Goal: Transaction & Acquisition: Purchase product/service

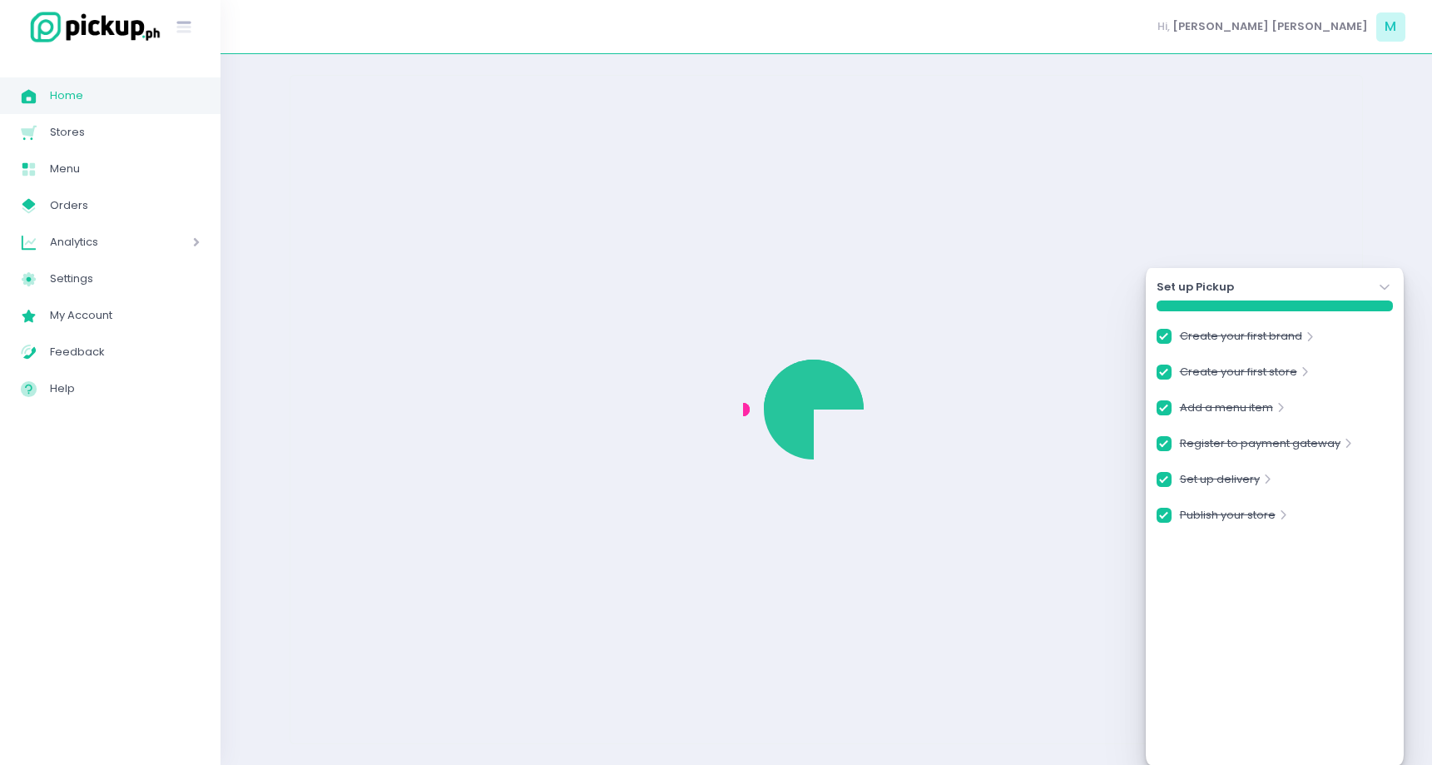
checkbox input "true"
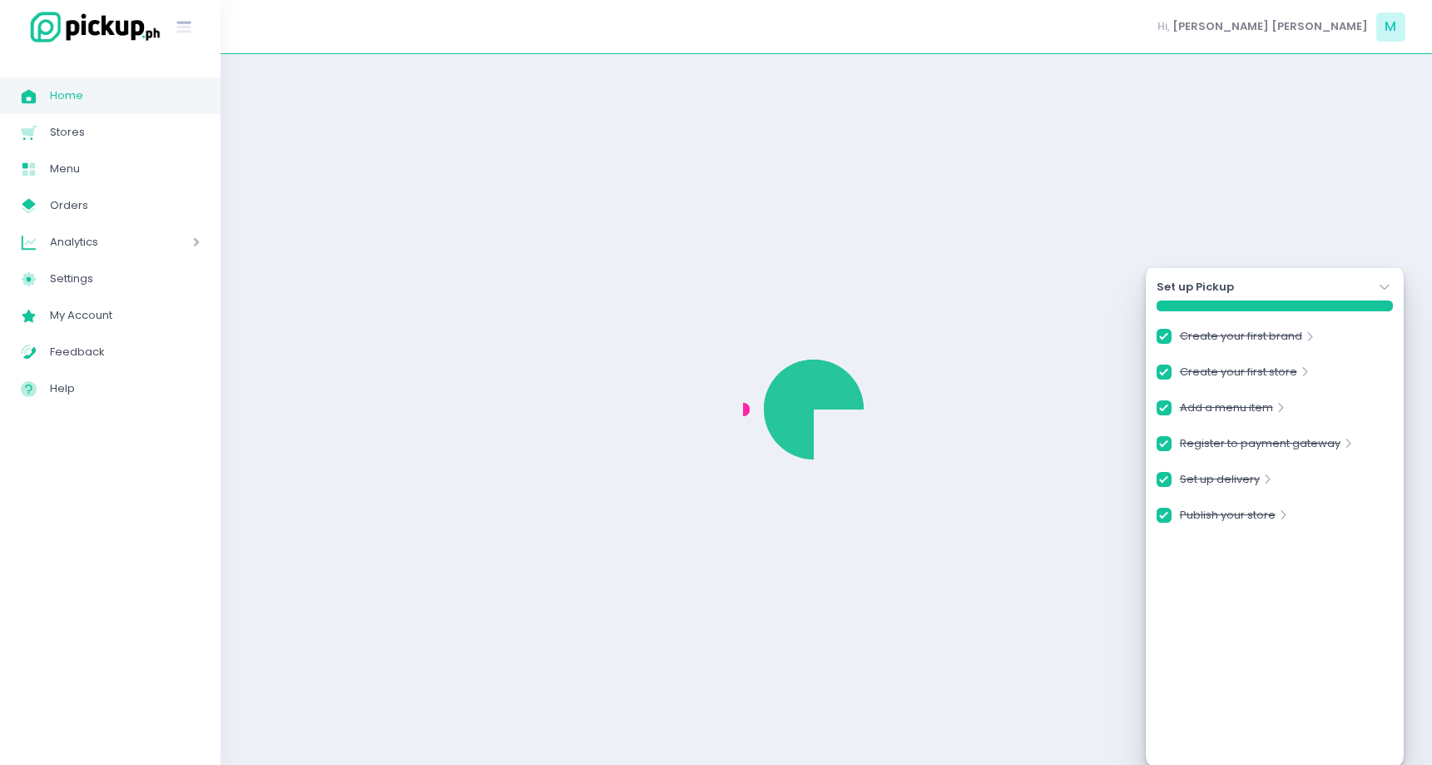
checkbox input "true"
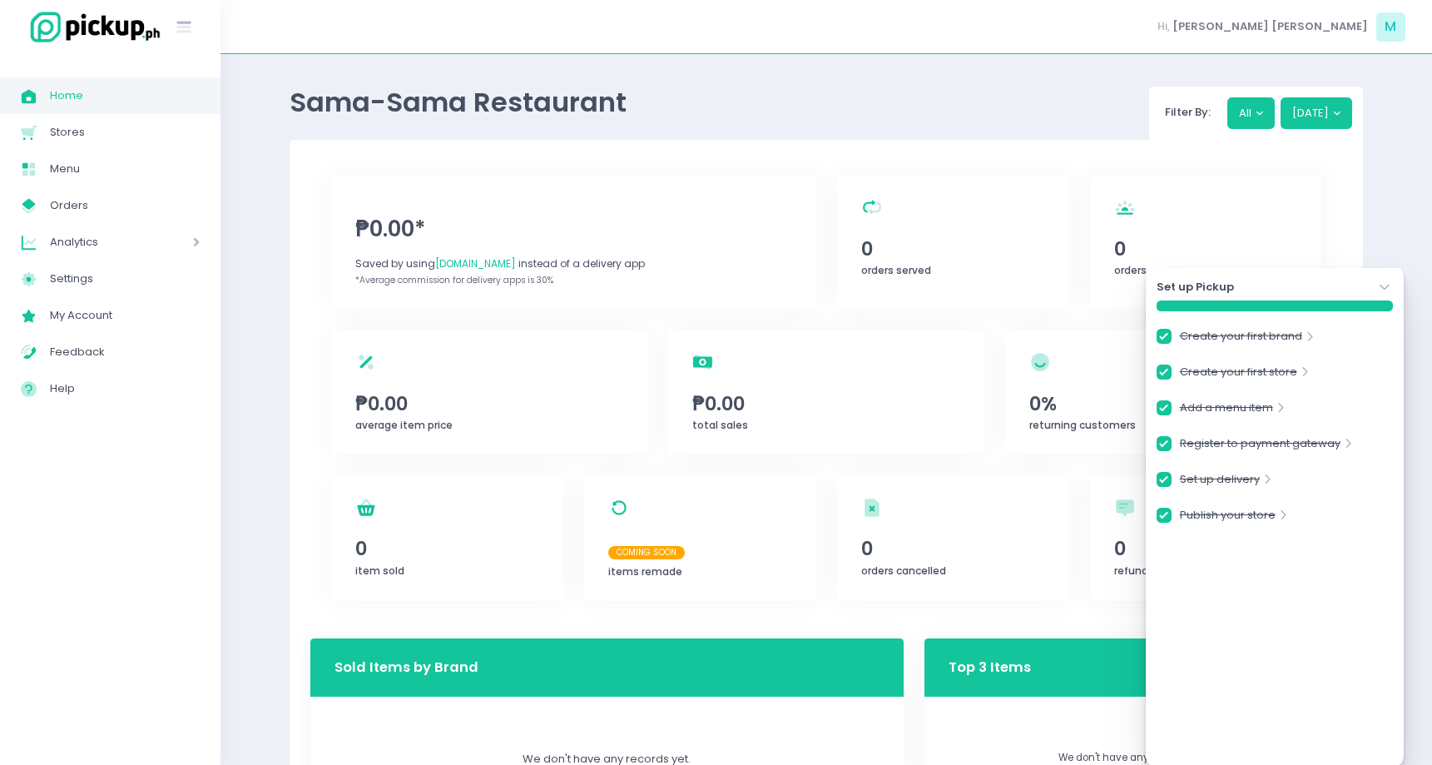
click at [1387, 286] on icon at bounding box center [1383, 288] width 9 height 6
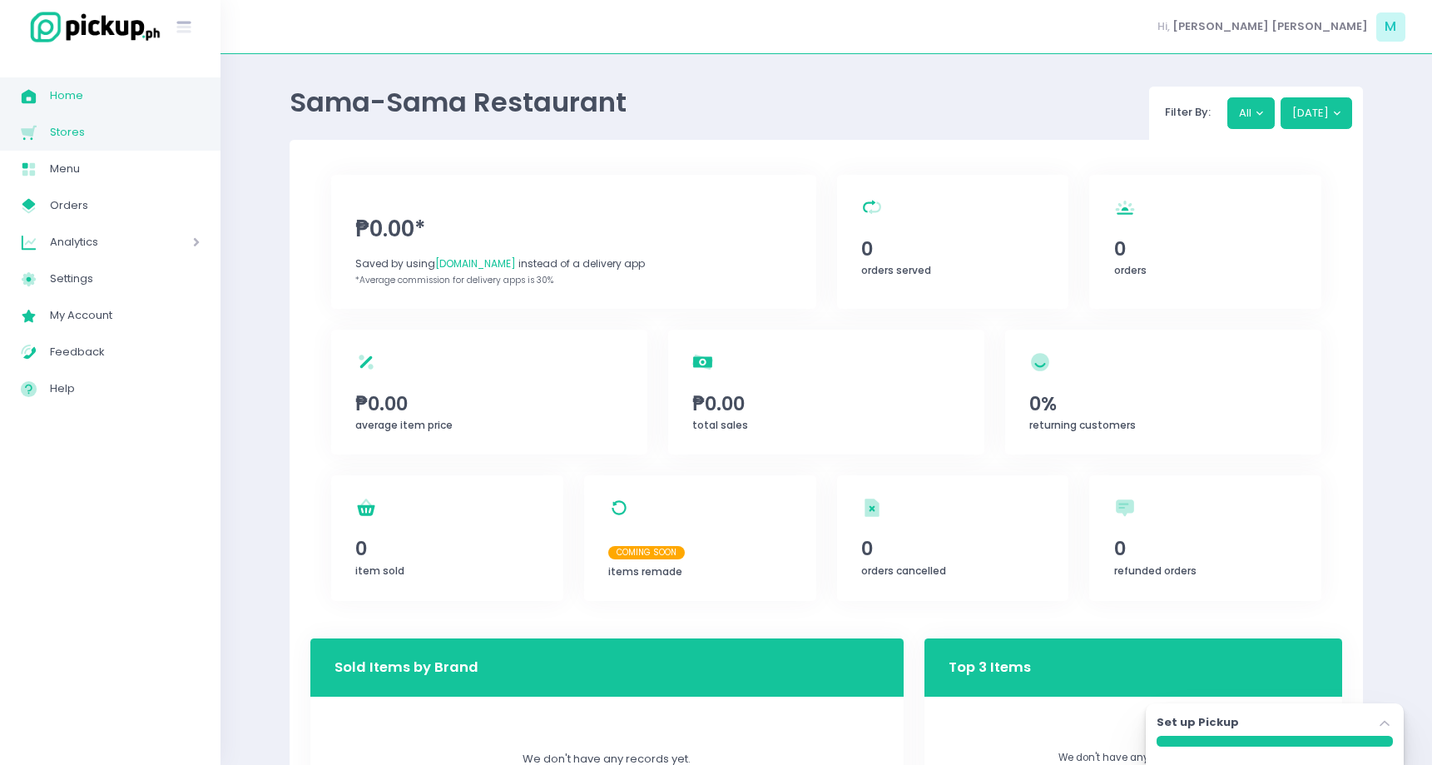
click at [72, 133] on span "Stores" at bounding box center [125, 132] width 150 height 22
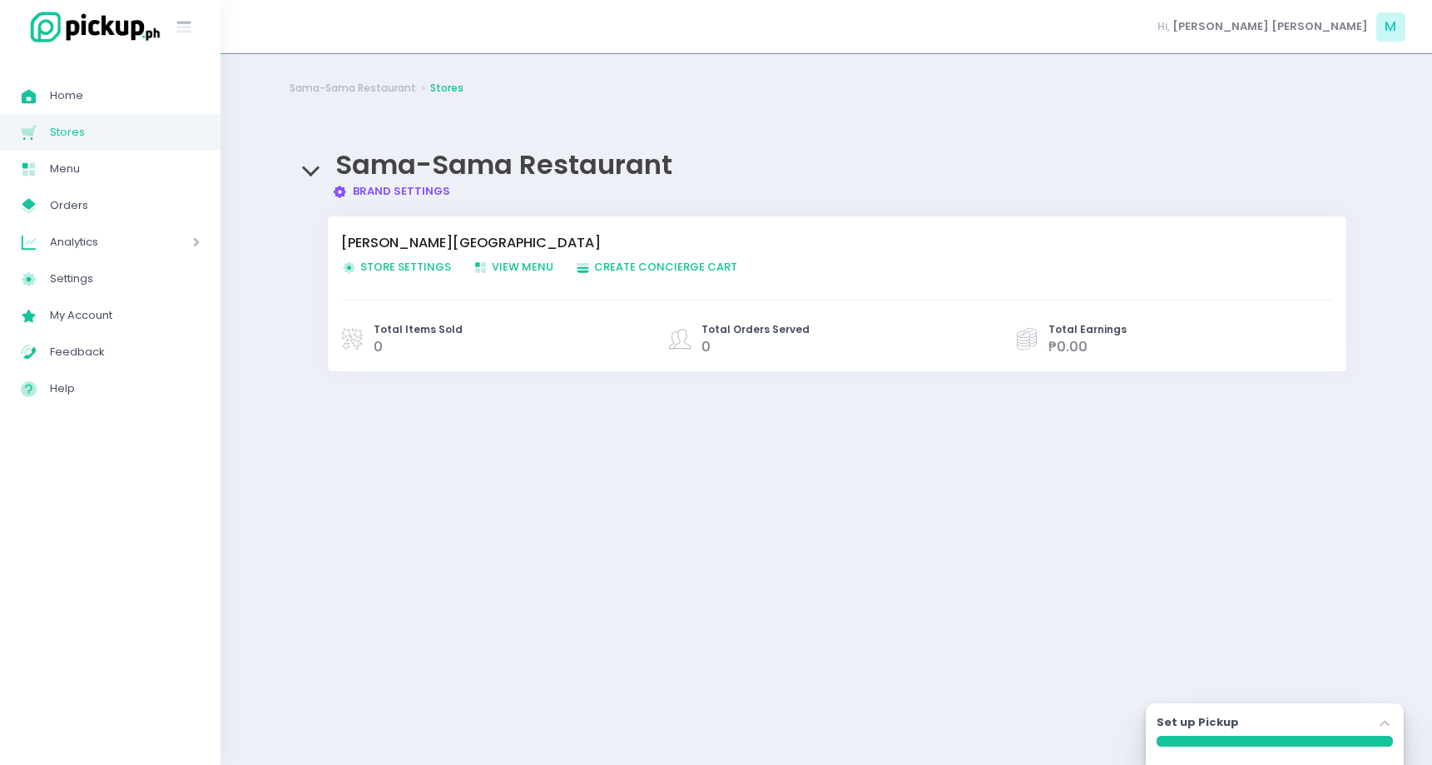
click at [423, 267] on span "Store Settings Created with Sketch. Store Settings" at bounding box center [396, 267] width 110 height 16
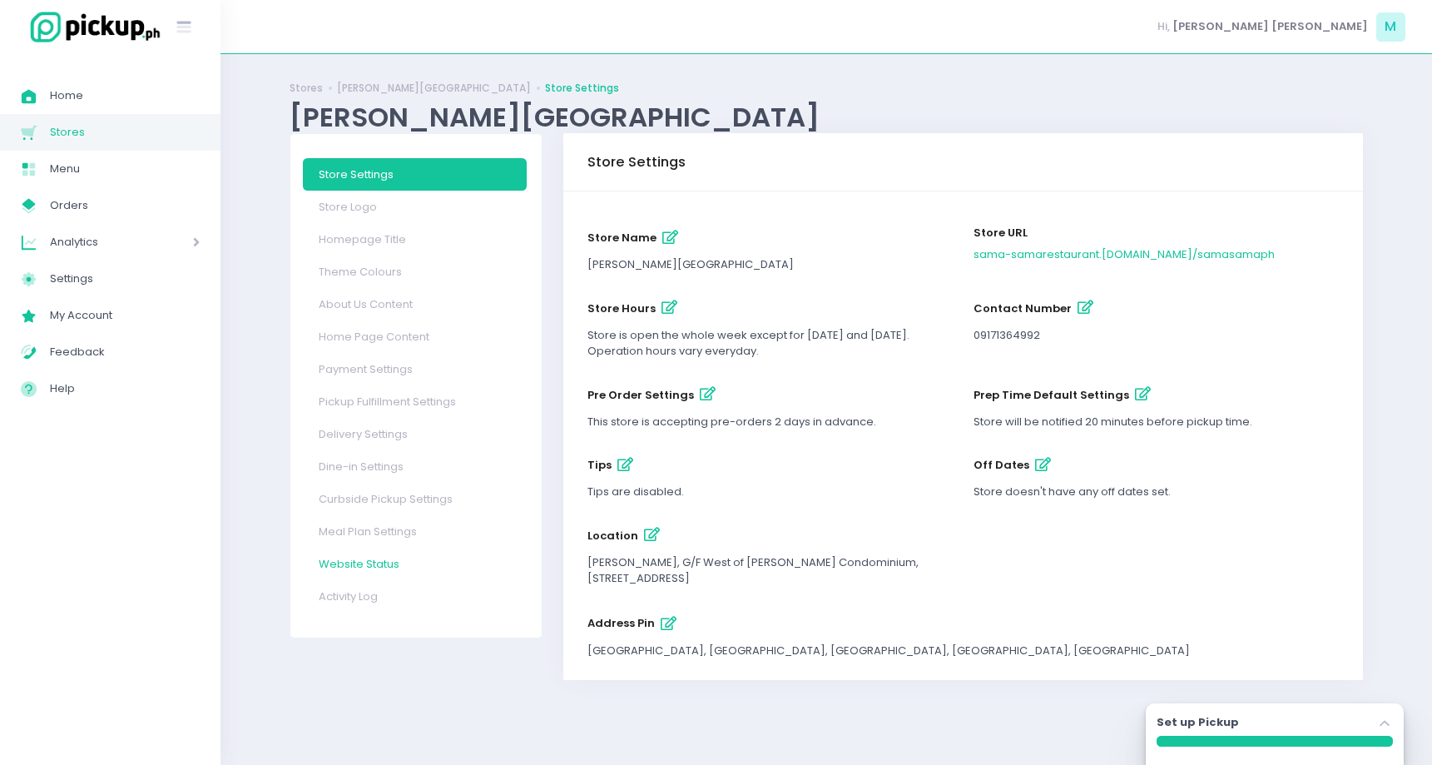
click at [378, 567] on link "Website Status" at bounding box center [415, 563] width 224 height 32
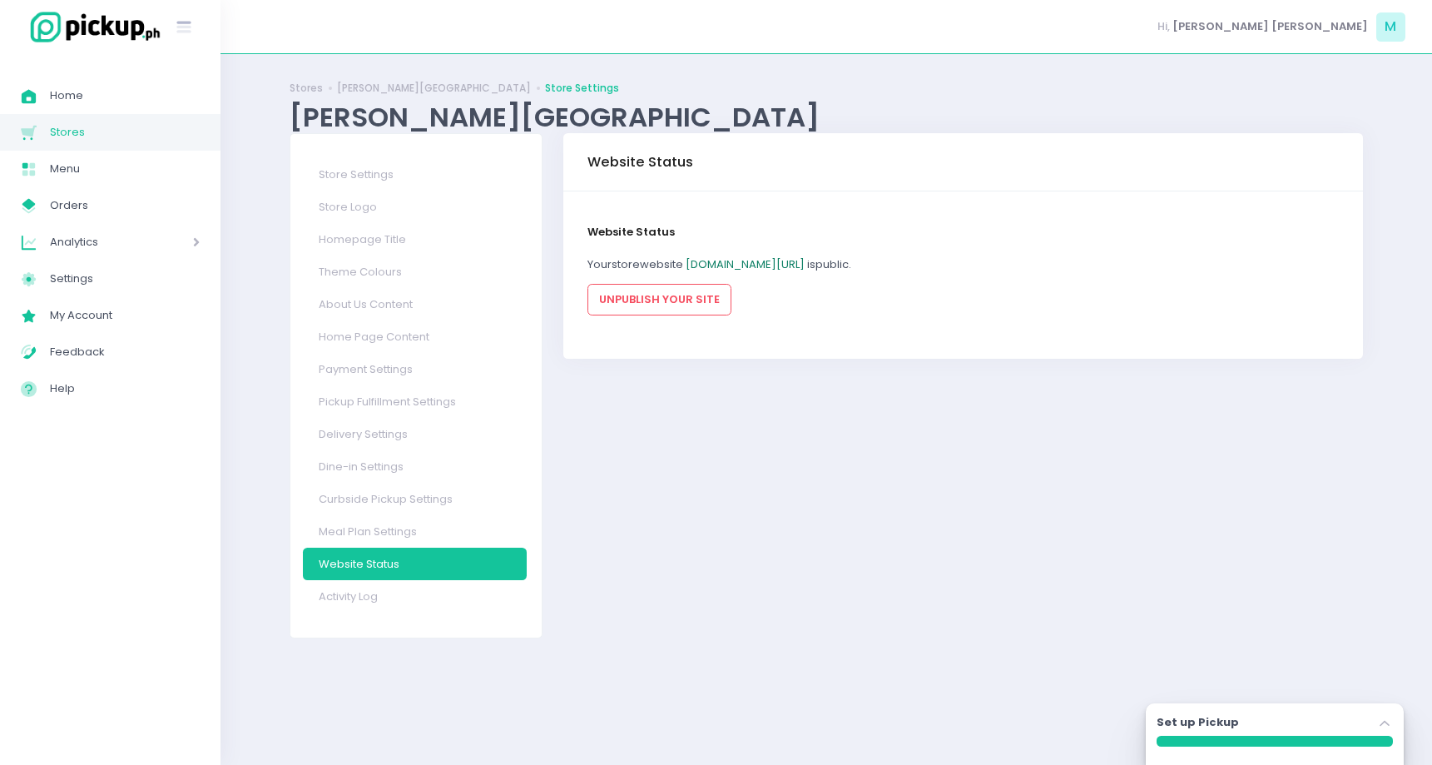
click at [805, 268] on link "sama-samarestaurant.pickup.ph/samasamaph" at bounding box center [745, 264] width 119 height 16
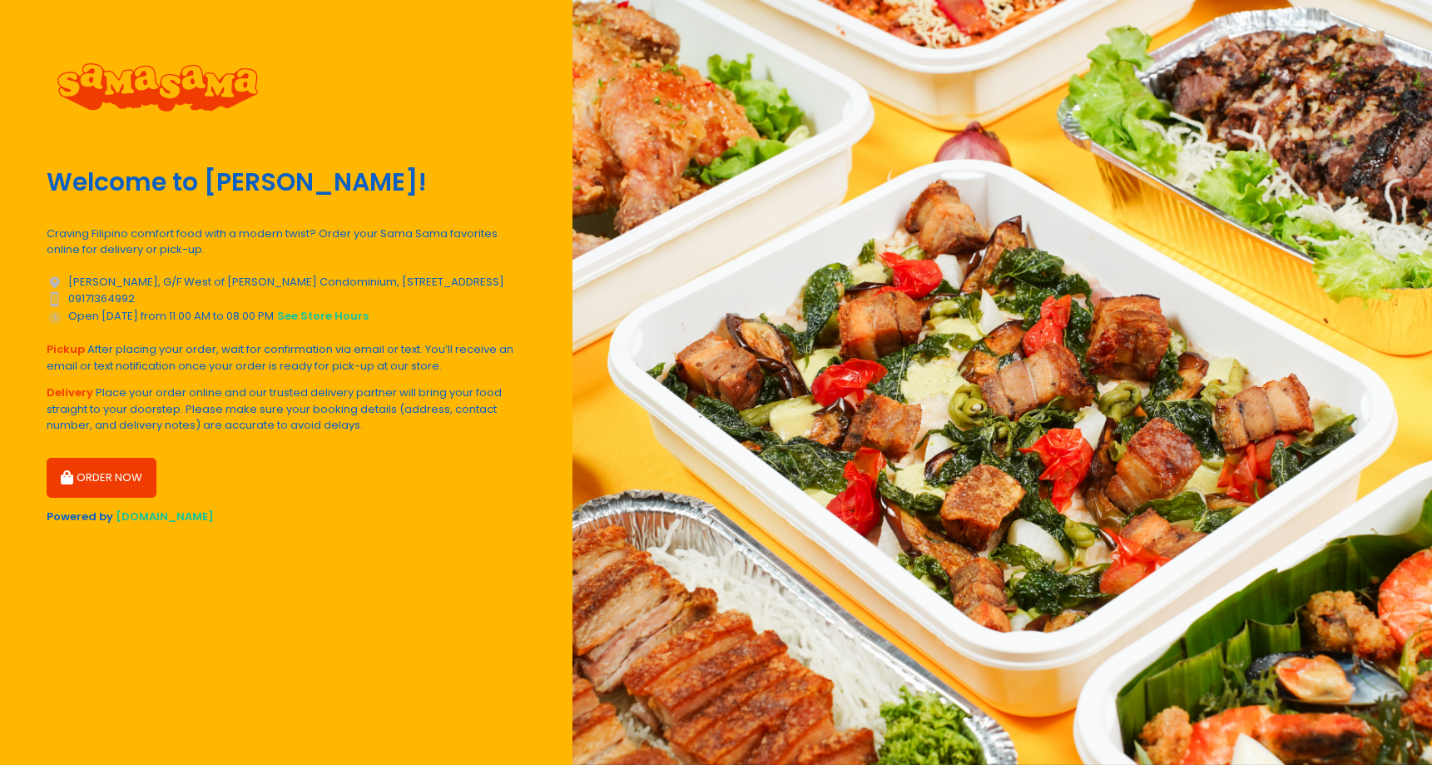
click at [127, 477] on button "ORDER NOW" at bounding box center [102, 478] width 110 height 40
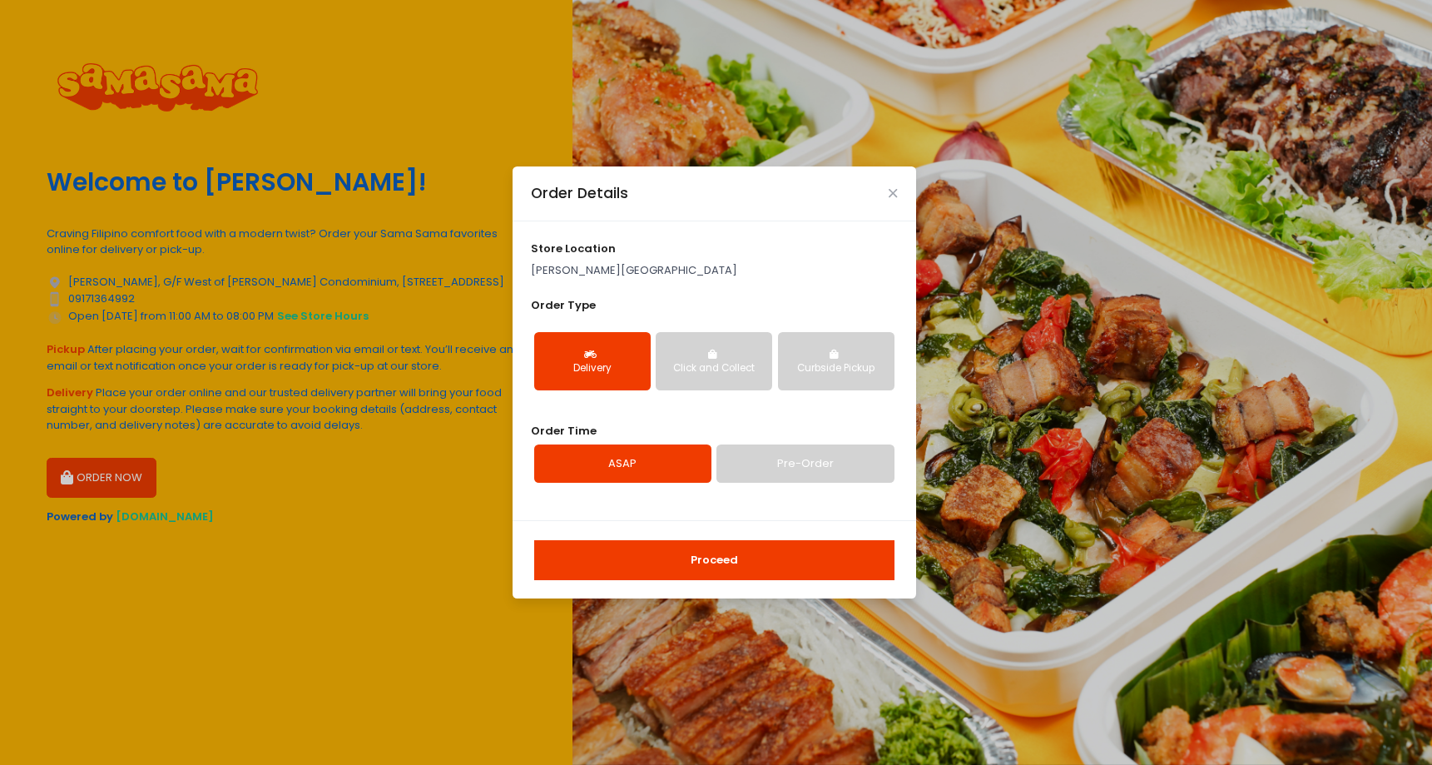
click at [725, 375] on div "Click and Collect" at bounding box center [713, 368] width 93 height 15
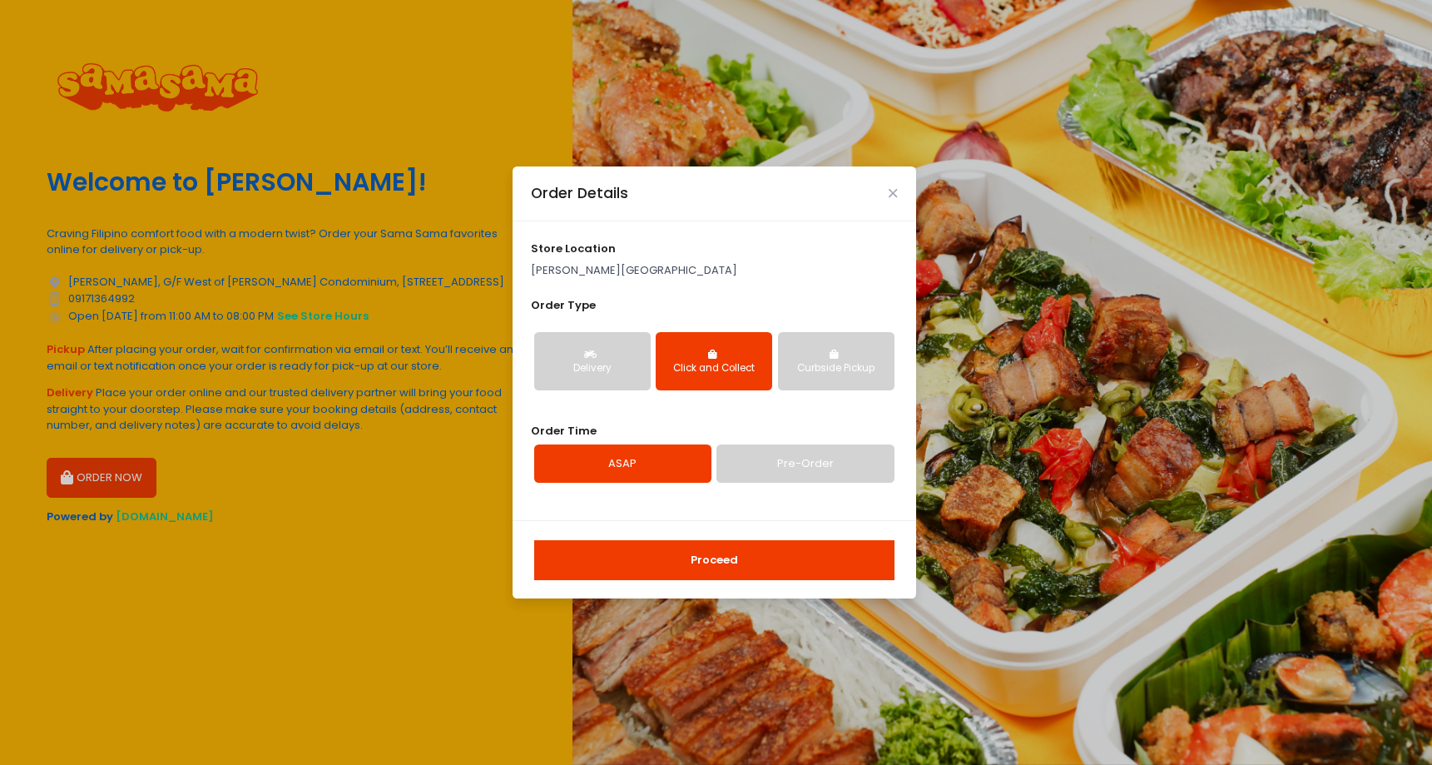
click at [841, 374] on div "Curbside Pickup" at bounding box center [836, 368] width 93 height 15
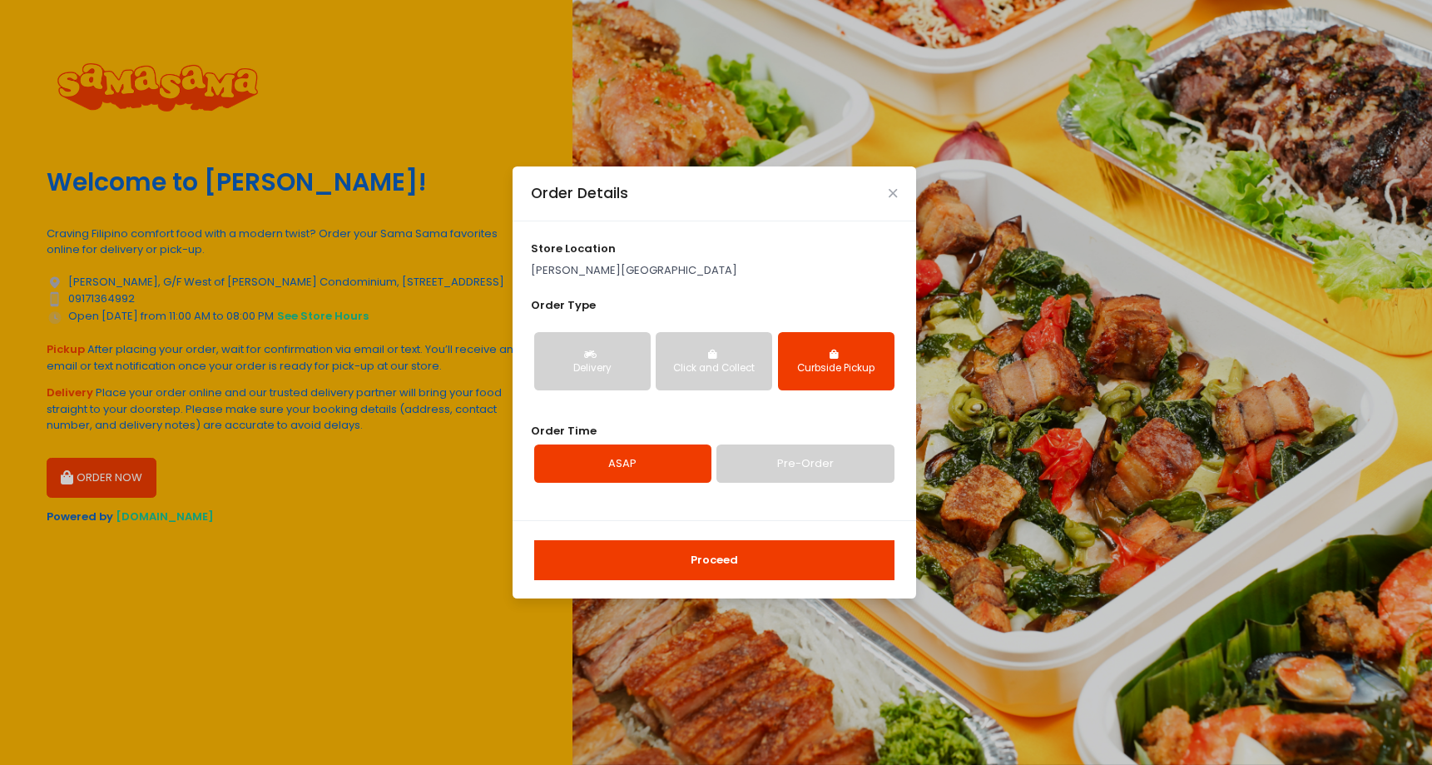
click at [557, 374] on div "Delivery" at bounding box center [592, 368] width 93 height 15
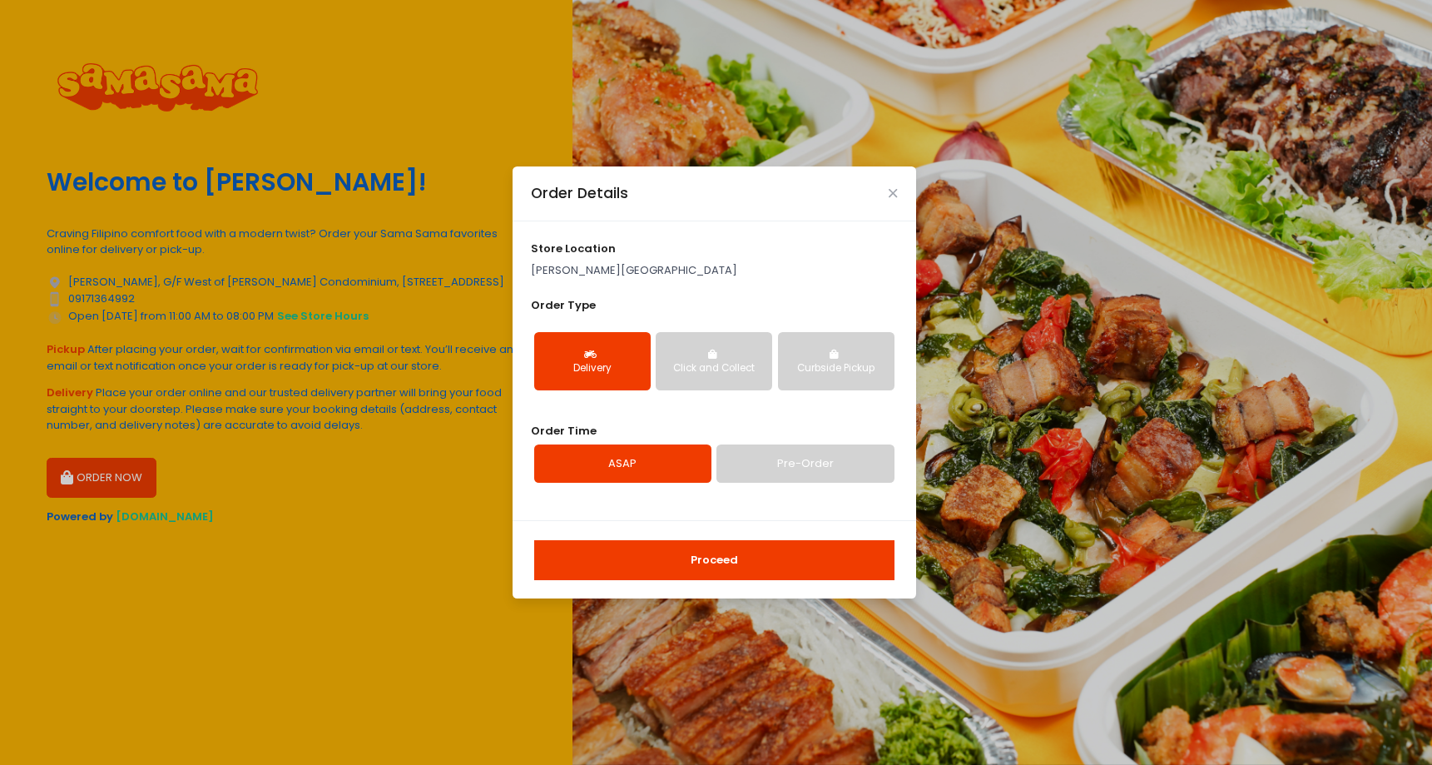
click at [856, 391] on div "Delivery Click and Collect Curbside Pickup" at bounding box center [714, 362] width 366 height 86
click at [852, 369] on div "Curbside Pickup" at bounding box center [836, 368] width 93 height 15
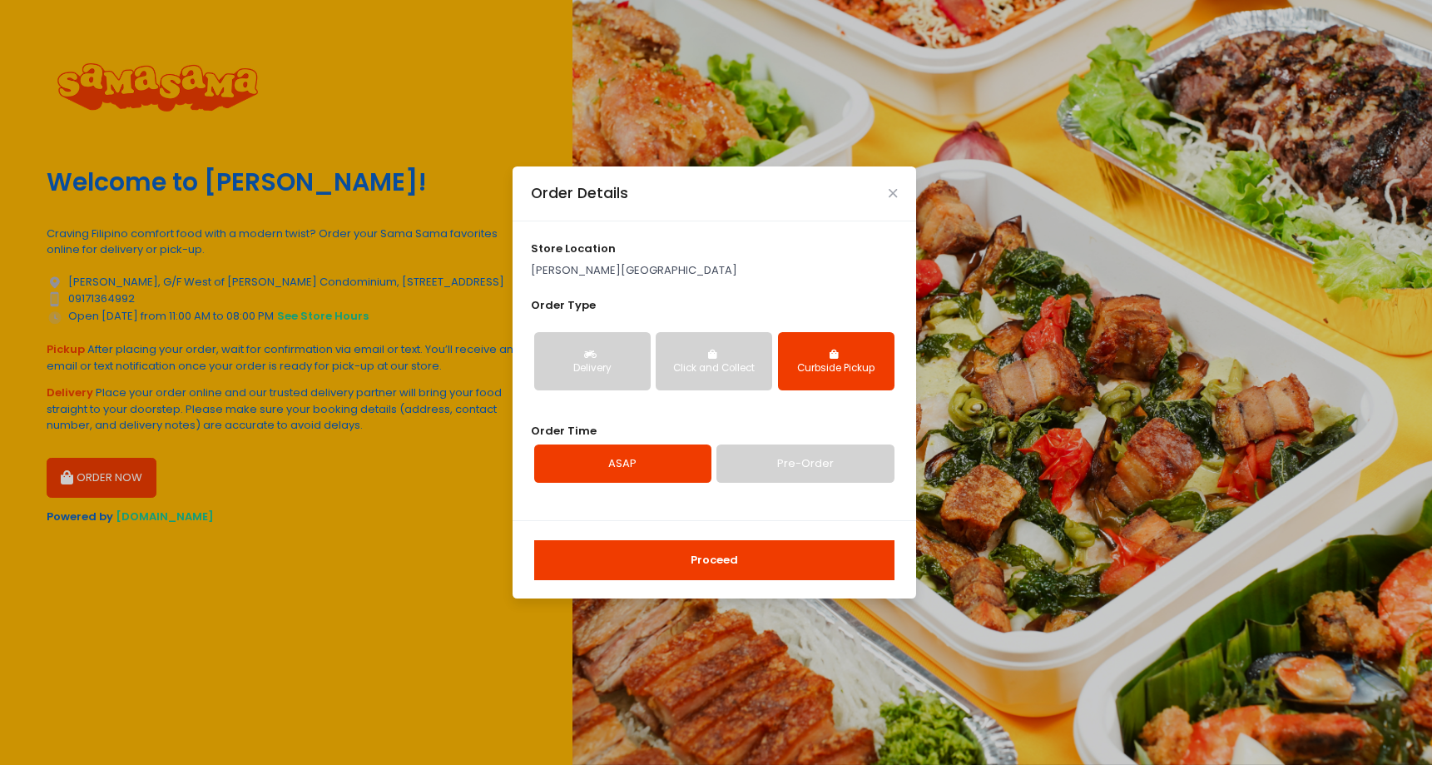
click at [780, 558] on button "Proceed" at bounding box center [714, 560] width 360 height 40
